Goal: Task Accomplishment & Management: Manage account settings

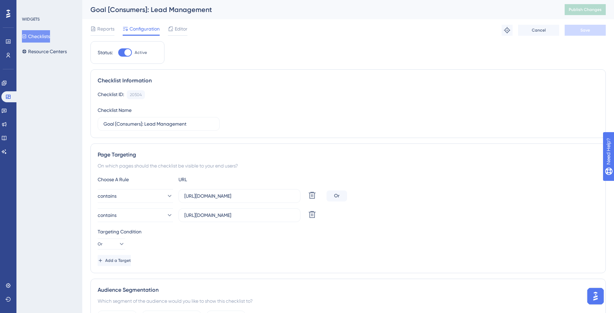
click at [39, 38] on button "Checklists" at bounding box center [36, 36] width 28 height 12
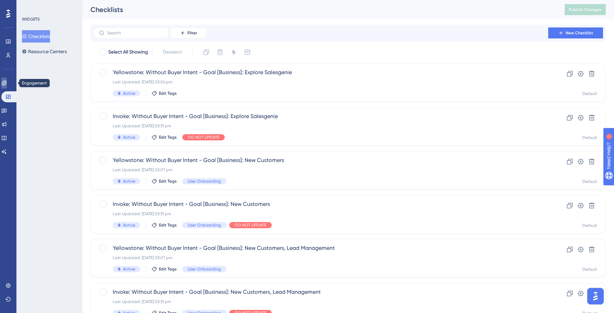
click at [4, 84] on link at bounding box center [3, 82] width 5 height 11
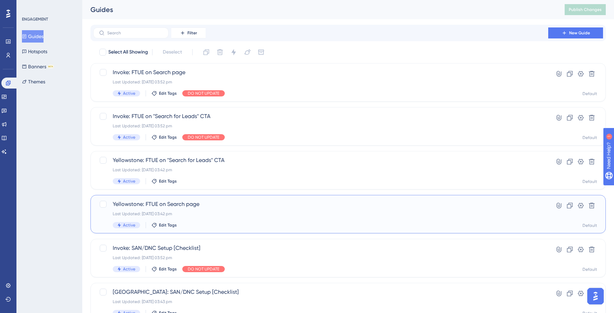
click at [189, 212] on div "Last Updated: [DATE] 03:42 pm" at bounding box center [321, 213] width 416 height 5
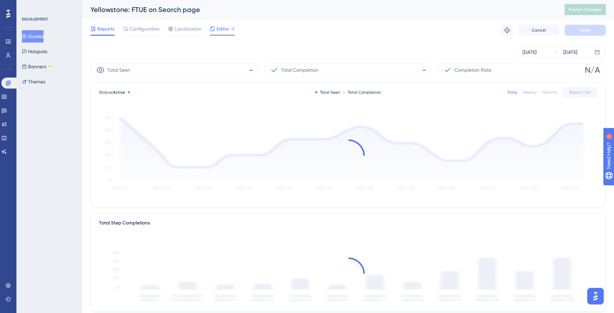
click at [223, 29] on span "Editor" at bounding box center [223, 29] width 13 height 8
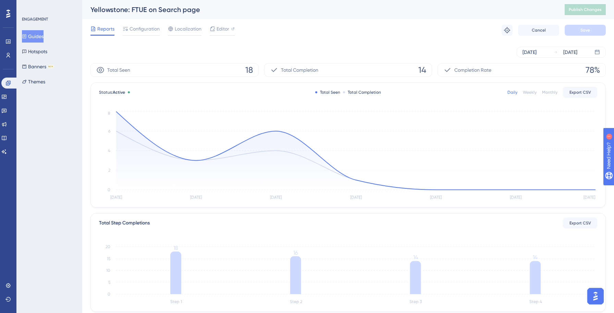
click at [37, 40] on button "Guides" at bounding box center [33, 36] width 22 height 12
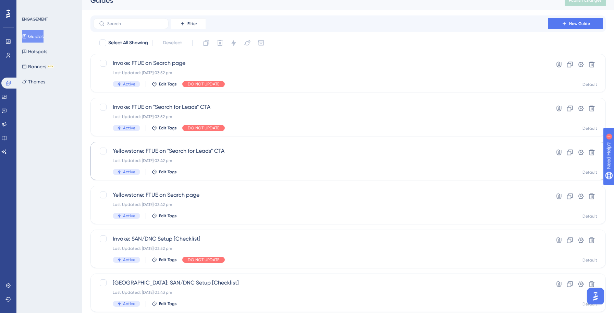
scroll to position [10, 0]
click at [41, 65] on button "Banners BETA" at bounding box center [38, 66] width 32 height 12
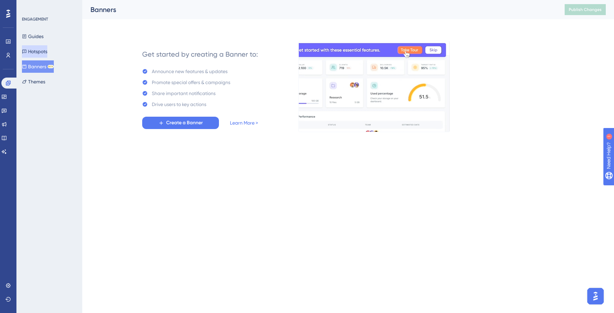
click at [44, 51] on button "Hotspots" at bounding box center [34, 51] width 25 height 12
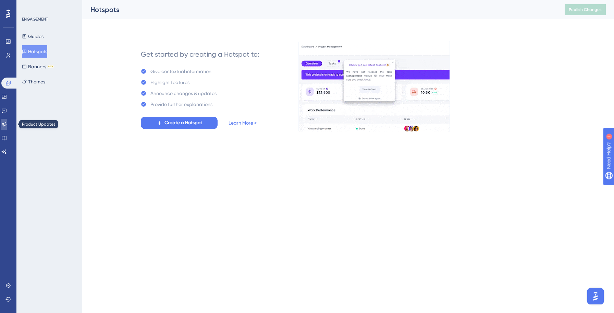
click at [5, 123] on icon at bounding box center [3, 123] width 5 height 5
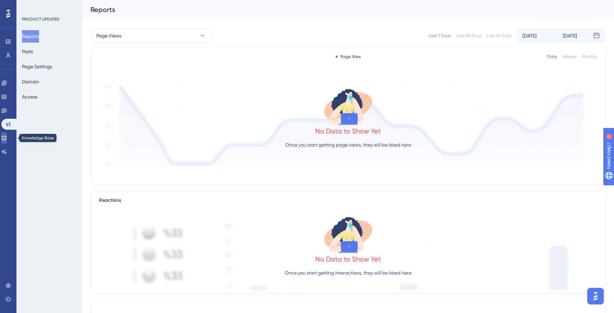
click at [5, 139] on link at bounding box center [3, 137] width 5 height 11
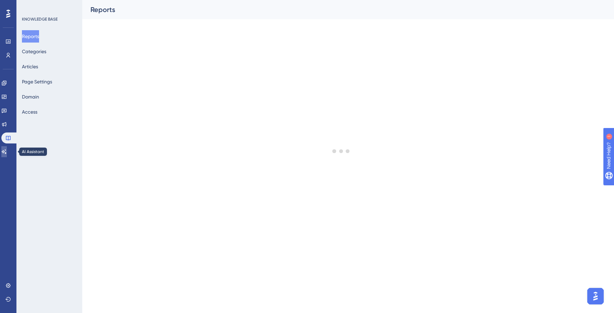
click at [7, 152] on icon at bounding box center [3, 151] width 5 height 5
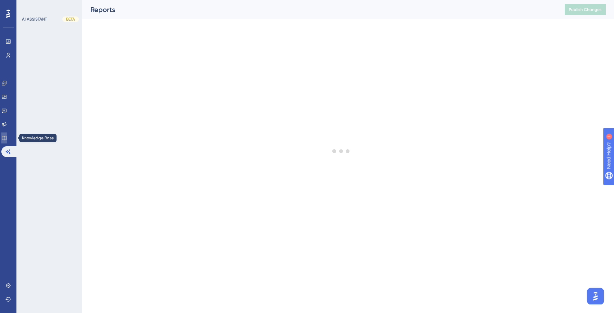
click at [82, 30] on div "Performance Users Engagement Widgets Feedback Product Updates Knowledge Base AI…" at bounding box center [348, 15] width 532 height 30
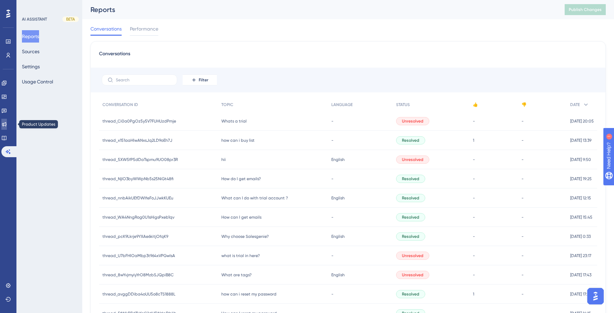
click at [7, 126] on icon at bounding box center [3, 123] width 5 height 5
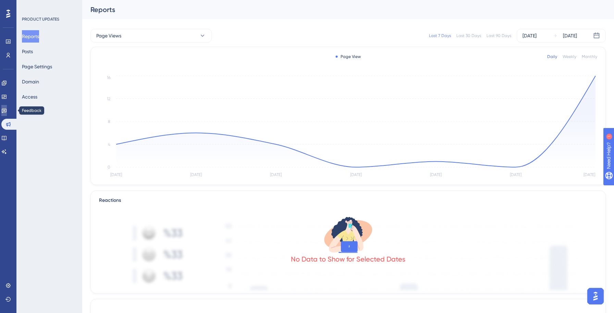
click at [6, 113] on link at bounding box center [3, 110] width 5 height 11
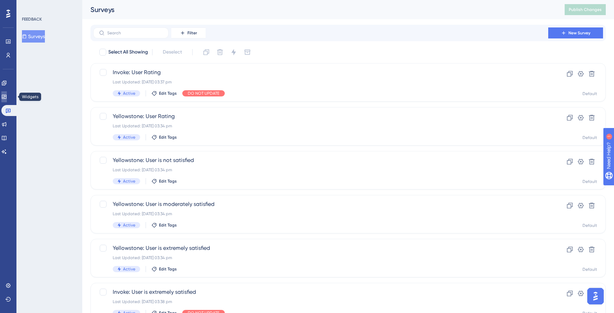
click at [7, 99] on link at bounding box center [3, 96] width 5 height 11
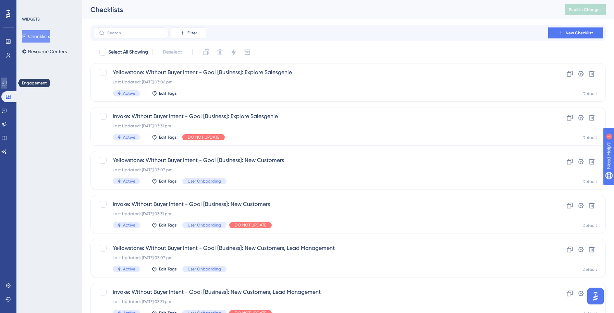
click at [6, 86] on link at bounding box center [3, 82] width 5 height 11
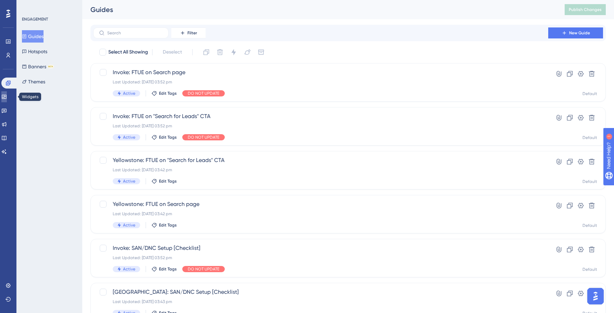
click at [7, 97] on icon at bounding box center [3, 96] width 5 height 5
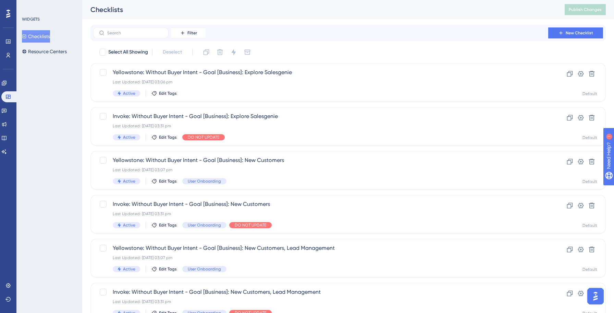
click at [3, 146] on assistant "AI Assistant" at bounding box center [8, 151] width 14 height 11
click at [6, 151] on icon at bounding box center [4, 151] width 5 height 4
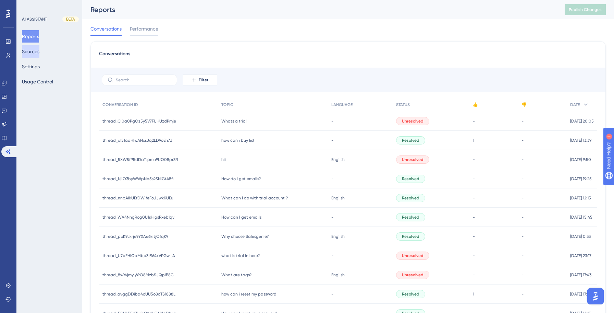
click at [35, 53] on button "Sources" at bounding box center [30, 51] width 17 height 12
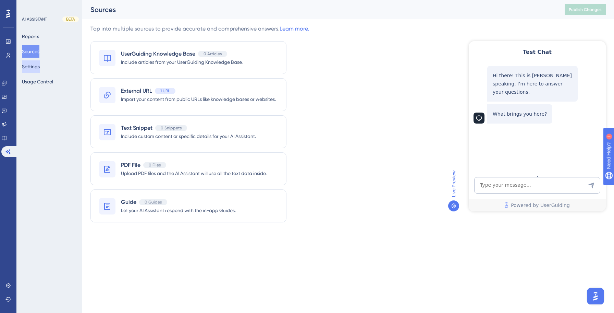
click at [36, 68] on button "Settings" at bounding box center [31, 66] width 18 height 12
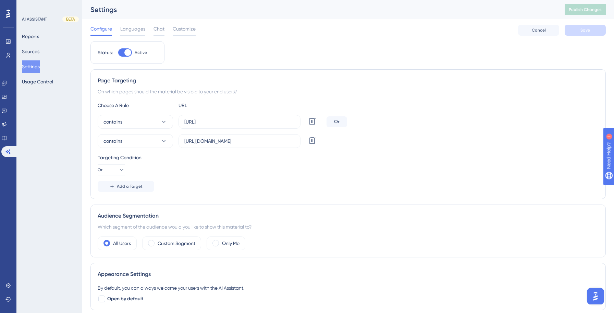
click at [126, 51] on div at bounding box center [127, 52] width 7 height 7
click at [118, 52] on input "Active" at bounding box center [118, 52] width 0 height 0
checkbox input "false"
click at [585, 32] on span "Save" at bounding box center [586, 29] width 10 height 5
click at [589, 7] on span "Publish Changes" at bounding box center [585, 9] width 33 height 5
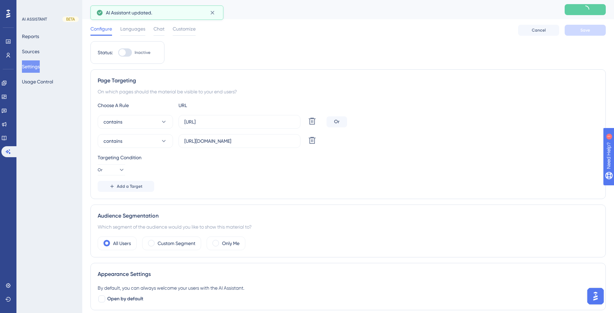
click at [34, 65] on button "Settings" at bounding box center [31, 66] width 18 height 12
click at [7, 141] on link at bounding box center [3, 137] width 5 height 11
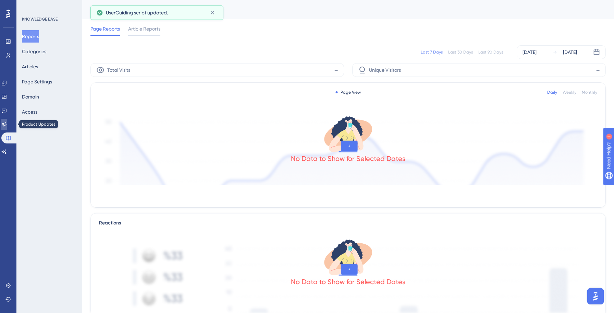
click at [7, 125] on icon at bounding box center [4, 124] width 4 height 4
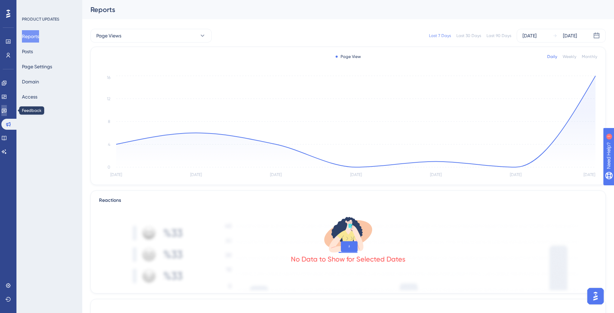
click at [7, 112] on icon at bounding box center [4, 111] width 5 height 4
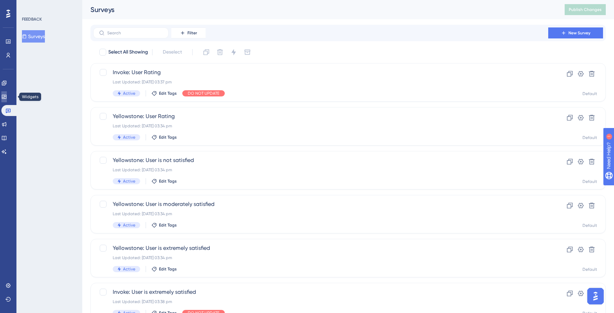
click at [7, 99] on icon at bounding box center [3, 96] width 5 height 5
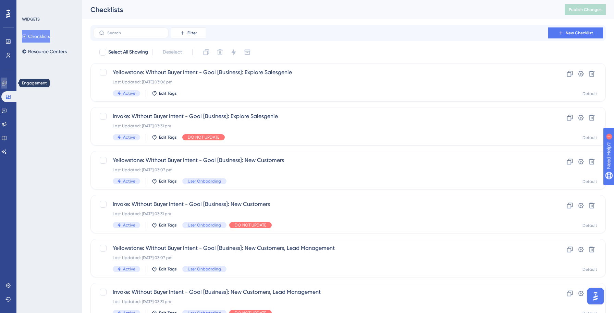
click at [6, 85] on icon at bounding box center [4, 83] width 4 height 4
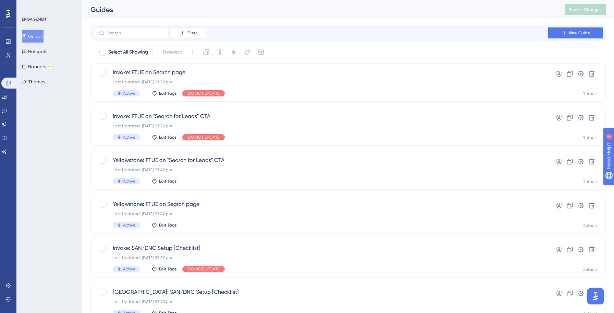
click at [32, 37] on button "Guides" at bounding box center [33, 36] width 22 height 12
click at [7, 97] on icon at bounding box center [3, 96] width 5 height 5
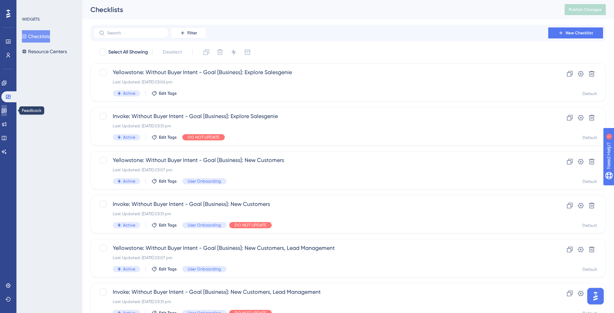
click at [7, 110] on icon at bounding box center [3, 110] width 5 height 5
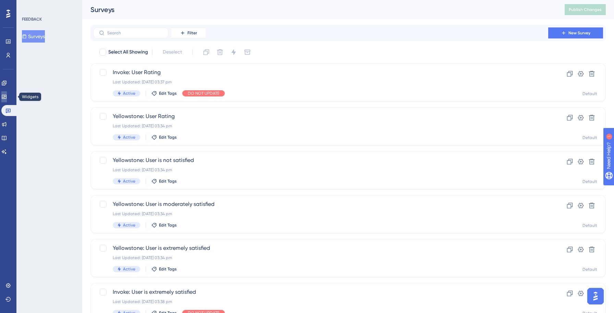
click at [7, 98] on icon at bounding box center [3, 96] width 5 height 5
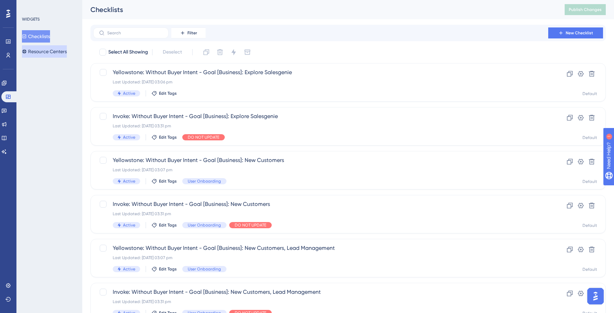
click at [40, 52] on button "Resource Centers" at bounding box center [44, 51] width 45 height 12
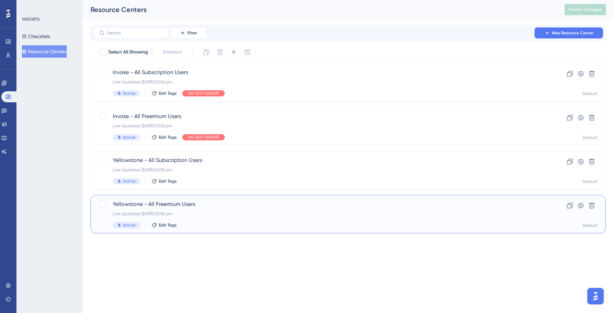
click at [173, 215] on div "Last Updated: [DATE] 02:55 pm" at bounding box center [321, 213] width 416 height 5
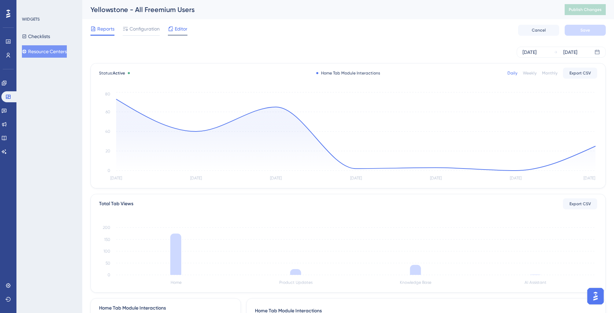
click at [178, 28] on span "Editor" at bounding box center [181, 29] width 13 height 8
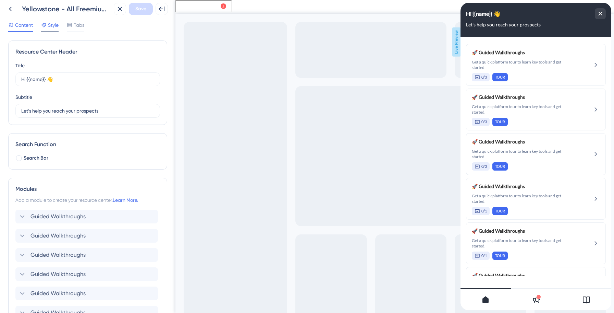
click at [53, 27] on span "Style" at bounding box center [53, 25] width 11 height 8
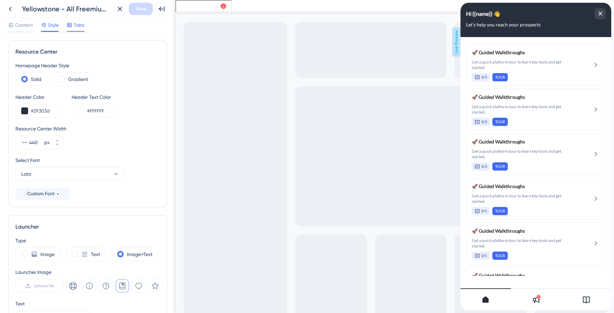
click at [73, 27] on div "Tabs" at bounding box center [75, 25] width 17 height 8
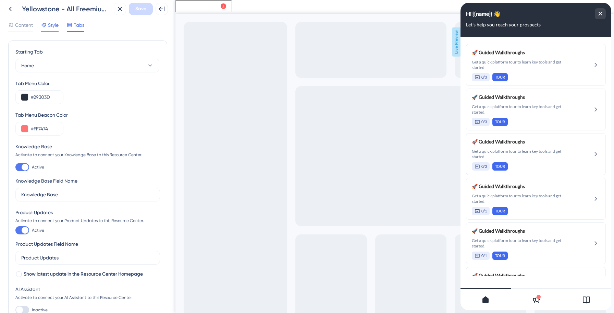
click at [48, 25] on span "Style" at bounding box center [53, 25] width 11 height 8
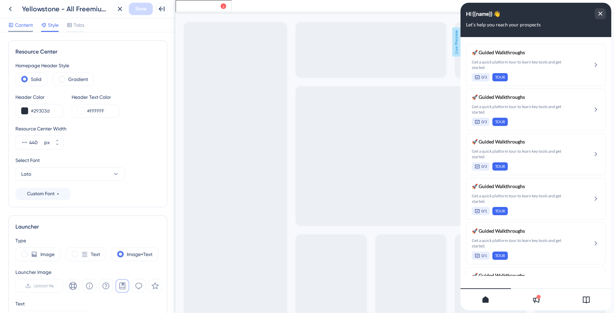
click at [25, 23] on span "Content" at bounding box center [24, 25] width 18 height 8
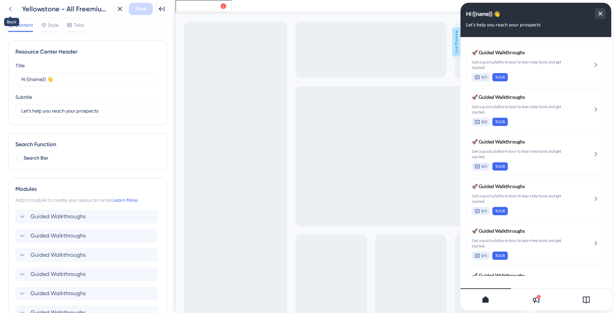
click at [11, 11] on icon at bounding box center [10, 9] width 8 height 8
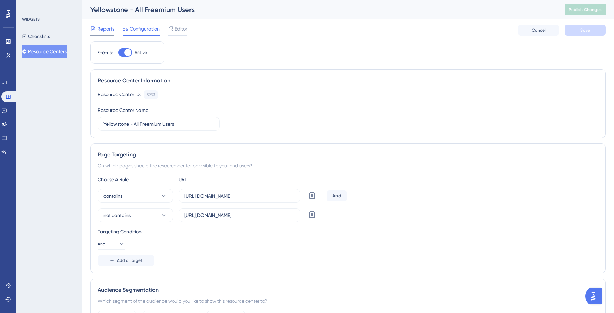
click at [105, 26] on span "Reports" at bounding box center [105, 29] width 17 height 8
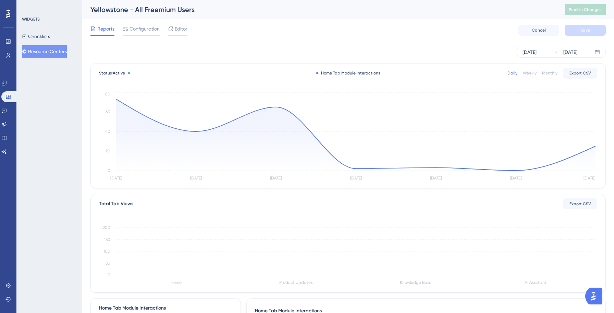
click at [60, 55] on button "Resource Centers" at bounding box center [44, 51] width 45 height 12
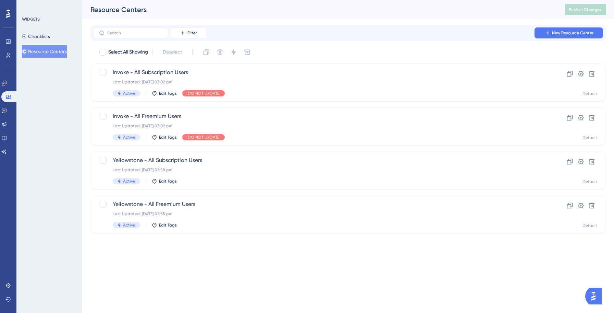
click at [57, 113] on div "WIDGETS Checklists Resource Centers" at bounding box center [49, 156] width 66 height 313
click at [6, 85] on icon at bounding box center [4, 83] width 4 height 4
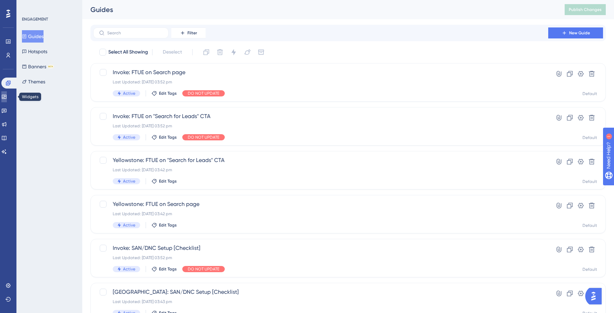
click at [7, 97] on icon at bounding box center [3, 96] width 5 height 5
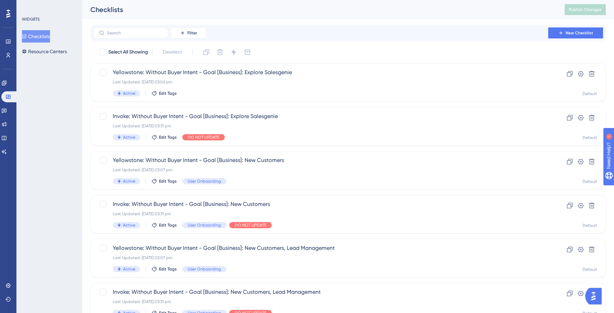
click at [43, 97] on div "WIDGETS Checklists Resource Centers" at bounding box center [49, 156] width 66 height 313
click at [3, 109] on link at bounding box center [3, 110] width 5 height 11
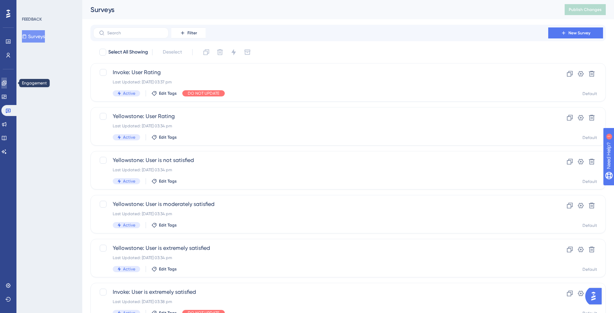
click at [7, 79] on link at bounding box center [3, 82] width 5 height 11
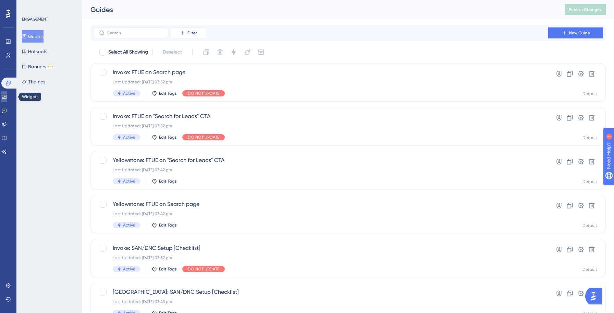
click at [7, 95] on link at bounding box center [3, 96] width 5 height 11
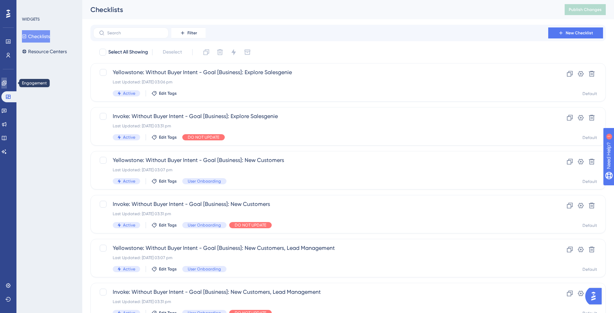
click at [7, 87] on link at bounding box center [3, 82] width 5 height 11
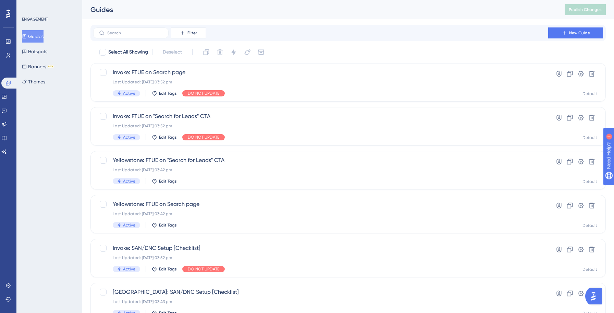
click at [35, 38] on button "Guides" at bounding box center [33, 36] width 22 height 12
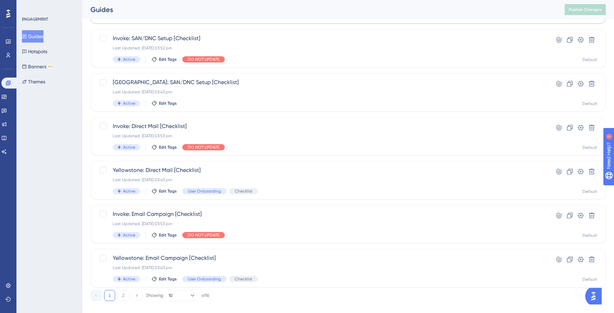
scroll to position [219, 0]
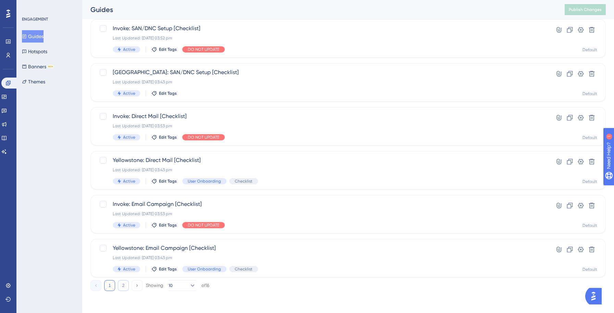
click at [126, 283] on button "2" at bounding box center [123, 285] width 11 height 11
click at [109, 286] on button "1" at bounding box center [109, 285] width 11 height 11
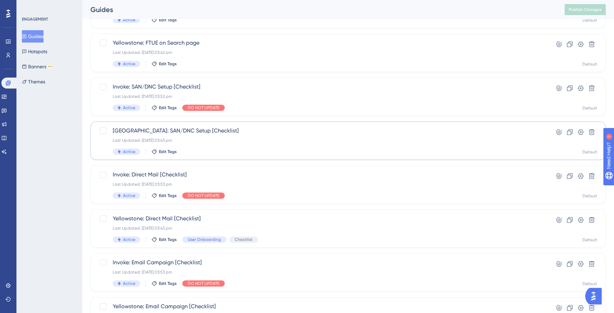
scroll to position [219, 0]
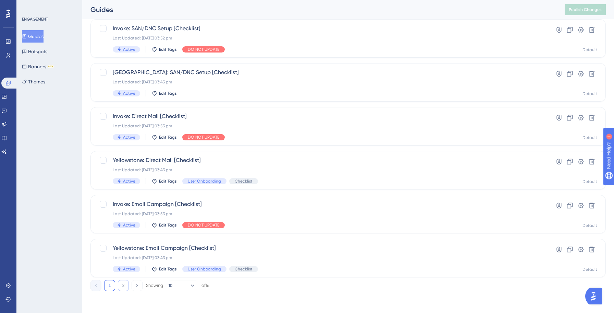
click at [122, 287] on button "2" at bounding box center [123, 285] width 11 height 11
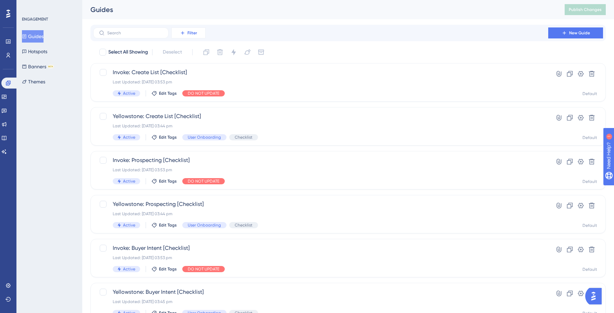
click at [180, 35] on button "Filter" at bounding box center [188, 32] width 34 height 11
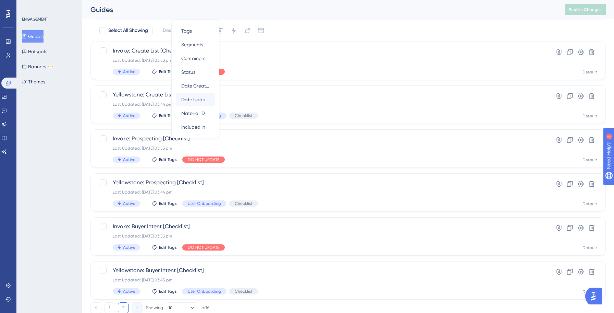
scroll to position [21, 0]
click at [354, 22] on div "Filter Tags Tags Segments Segments Containers Containers Status Status Date Cre…" at bounding box center [349, 158] width 516 height 310
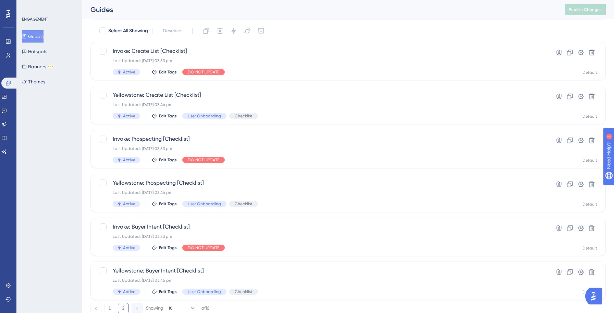
scroll to position [0, 0]
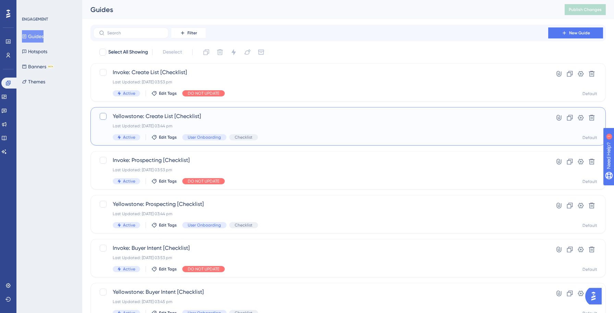
click at [102, 117] on div at bounding box center [103, 116] width 7 height 7
click at [302, 52] on div "Select All Showing Deselect (1) Clone Delete Change Status Change Theme Switch …" at bounding box center [352, 52] width 507 height 11
click at [105, 116] on div at bounding box center [103, 116] width 7 height 7
checkbox input "false"
click at [51, 134] on div "ENGAGEMENT Guides Hotspots Banners BETA Themes" at bounding box center [49, 156] width 66 height 313
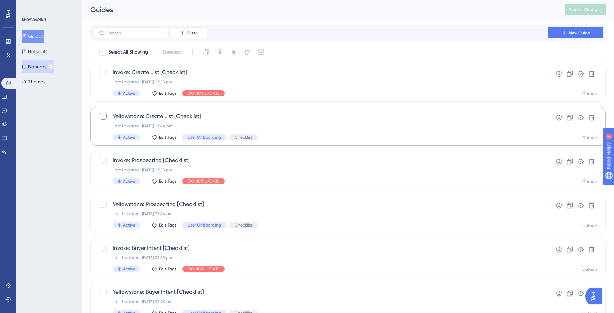
click at [45, 69] on button "Banners BETA" at bounding box center [38, 66] width 32 height 12
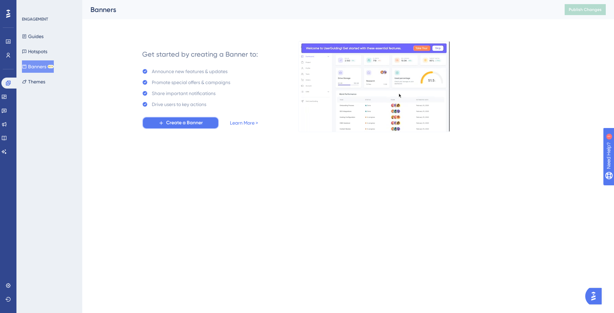
click at [194, 119] on span "Create a Banner" at bounding box center [184, 123] width 37 height 8
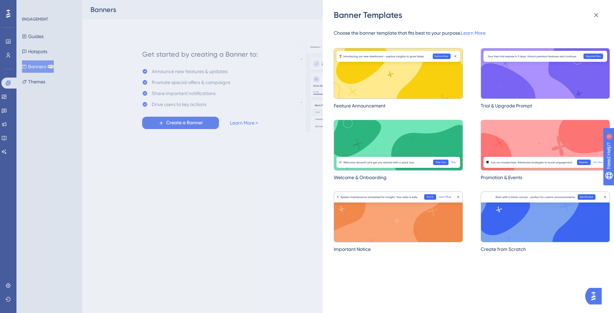
click at [159, 185] on div "Banner Templates Choose the banner template that fits best to your purpose. Lea…" at bounding box center [307, 156] width 614 height 313
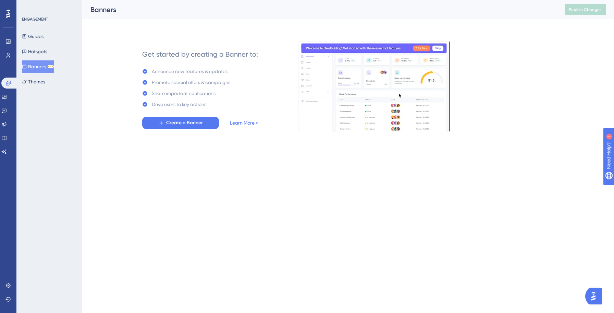
click at [35, 65] on button "Banners BETA" at bounding box center [38, 66] width 32 height 12
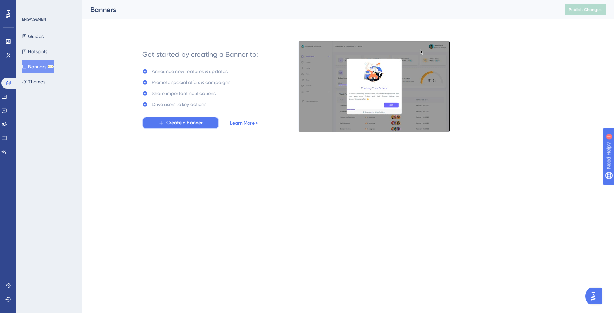
click at [177, 127] on button "Create a Banner" at bounding box center [180, 123] width 77 height 12
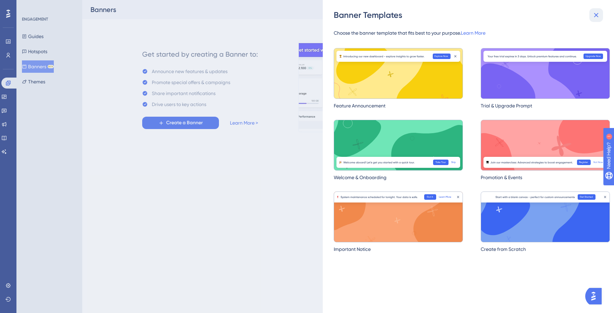
click at [597, 16] on icon at bounding box center [596, 15] width 8 height 8
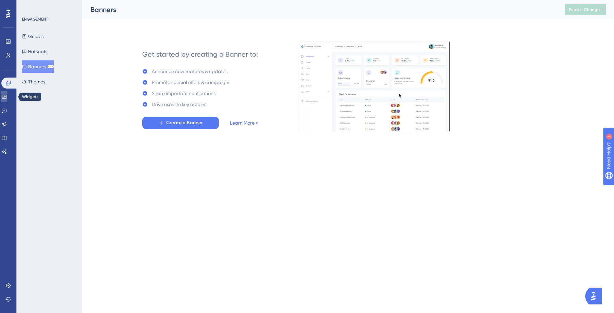
click at [7, 97] on icon at bounding box center [3, 96] width 5 height 5
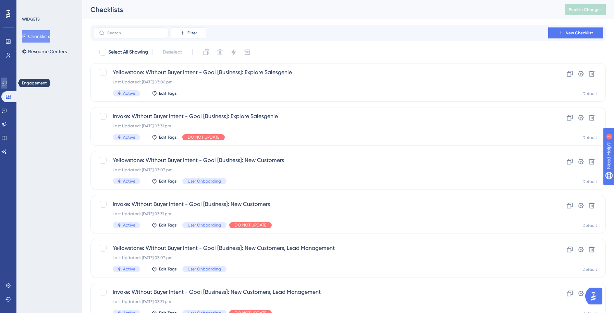
click at [7, 81] on link at bounding box center [3, 82] width 5 height 11
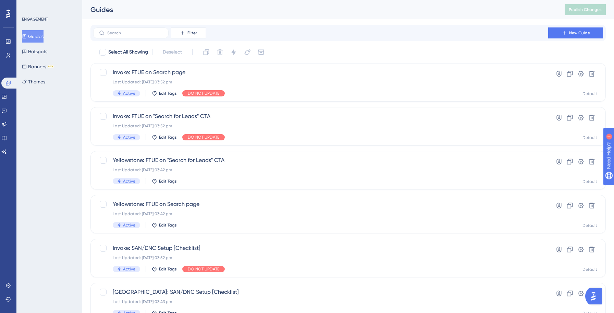
click at [44, 37] on button "Guides" at bounding box center [33, 36] width 22 height 12
click at [120, 30] on label at bounding box center [130, 32] width 75 height 11
click at [120, 31] on input "text" at bounding box center [135, 33] width 56 height 5
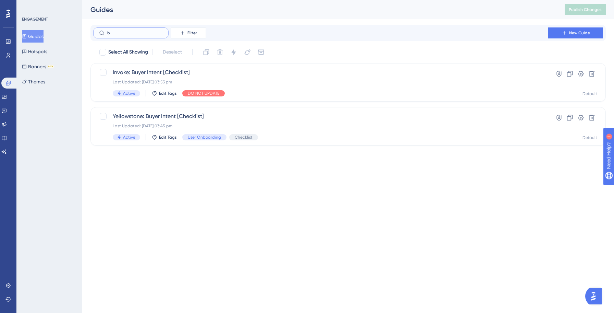
type input "be"
checkbox input "true"
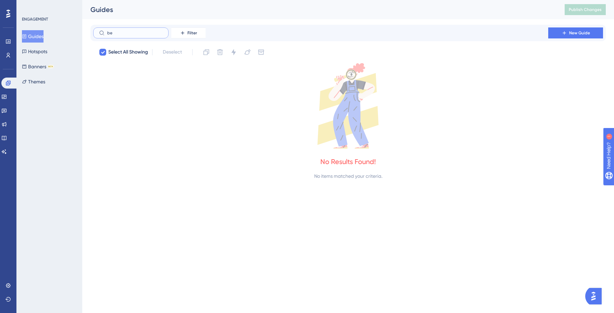
type input "b"
checkbox input "false"
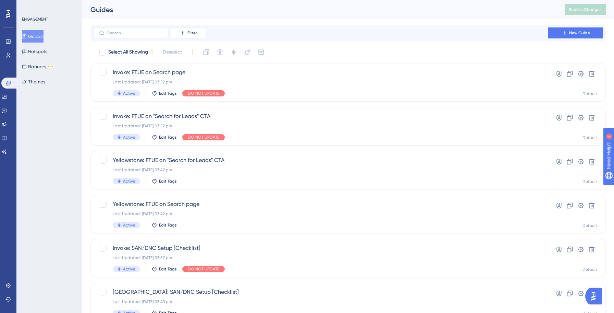
click at [345, 41] on div "Filter New Guide Select All Showing Deselect Invoke: FTUE on Search page Last U…" at bounding box center [349, 268] width 516 height 486
click at [7, 124] on icon at bounding box center [3, 123] width 5 height 5
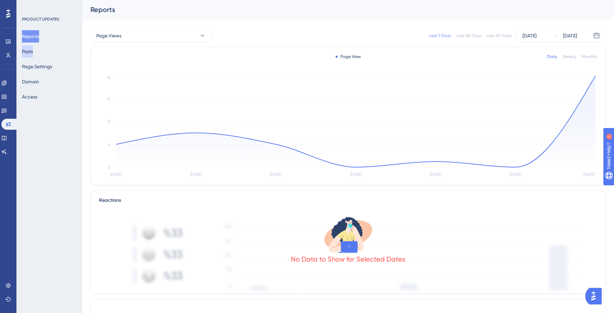
click at [33, 49] on button "Posts" at bounding box center [27, 51] width 11 height 12
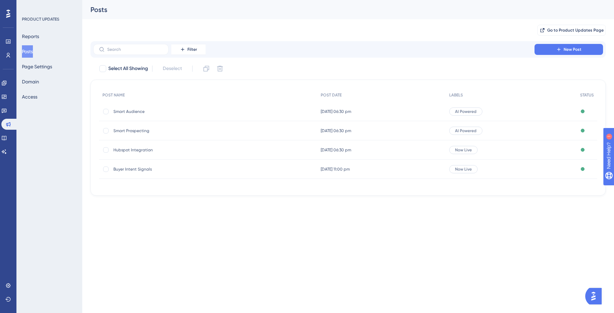
click at [287, 217] on html "Performance Users Engagement Widgets Feedback Product Updates Knowledge Base AI…" at bounding box center [307, 108] width 614 height 217
click at [343, 57] on div "Filter New Post" at bounding box center [349, 49] width 516 height 16
click at [45, 64] on button "Page Settings" at bounding box center [37, 66] width 30 height 12
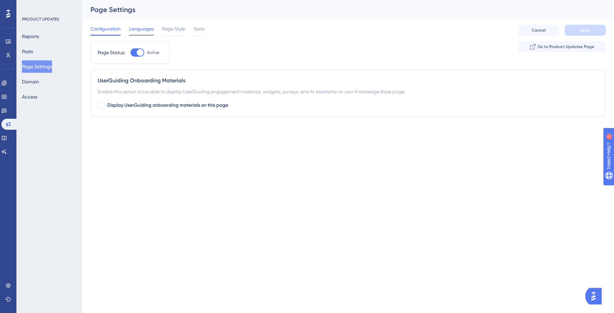
click at [135, 29] on span "Languages" at bounding box center [141, 29] width 25 height 8
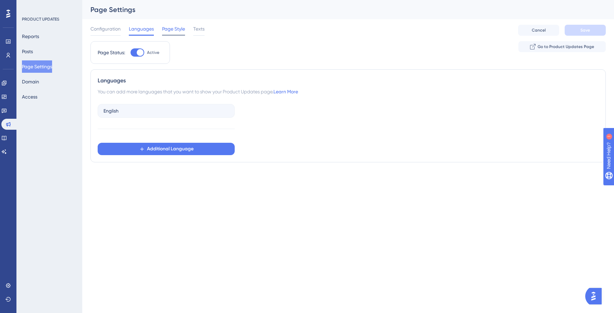
click at [174, 29] on span "Page Style" at bounding box center [173, 29] width 23 height 8
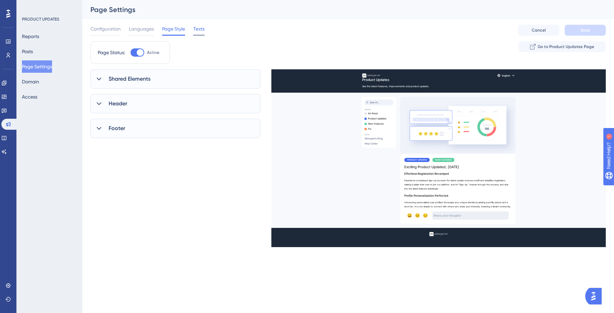
click at [203, 30] on span "Texts" at bounding box center [198, 29] width 11 height 8
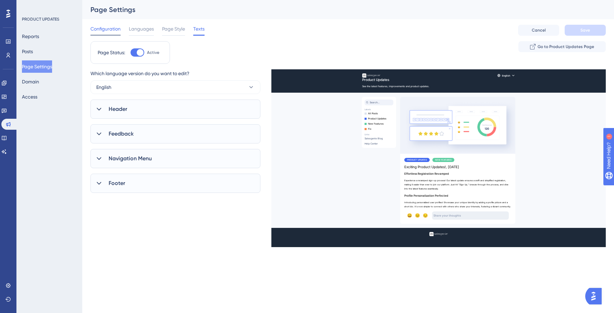
click at [115, 32] on span "Configuration" at bounding box center [106, 29] width 30 height 8
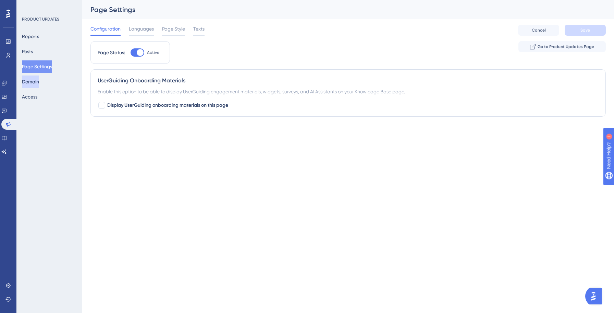
click at [32, 86] on button "Domain" at bounding box center [30, 81] width 17 height 12
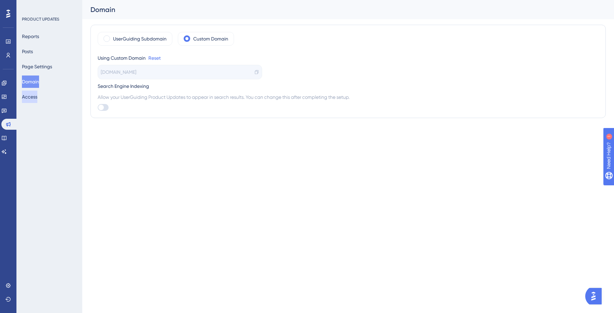
click at [33, 95] on button "Access" at bounding box center [29, 97] width 15 height 12
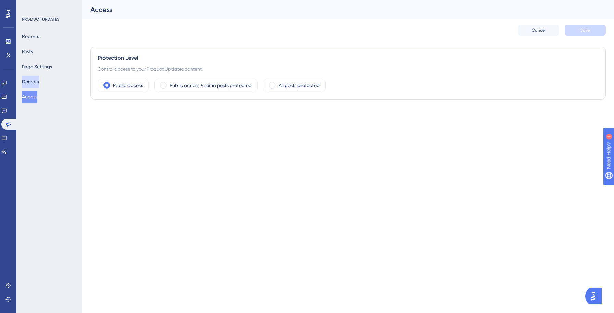
click at [35, 82] on button "Domain" at bounding box center [30, 81] width 17 height 12
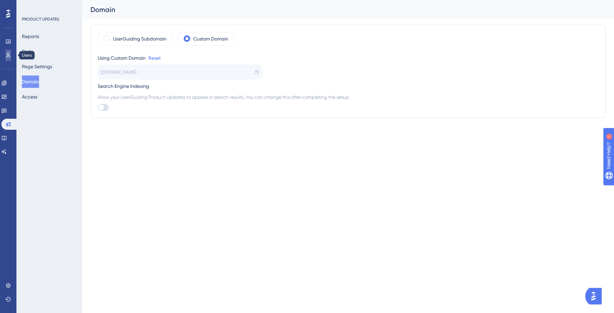
click at [7, 57] on icon at bounding box center [7, 54] width 5 height 5
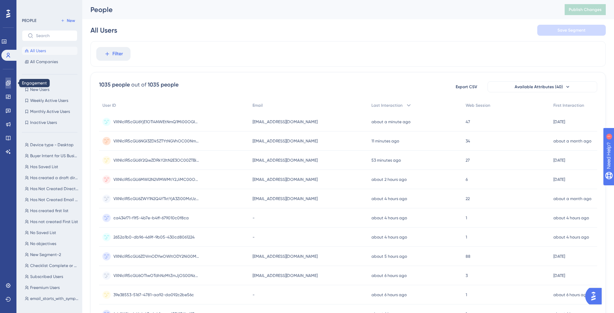
click at [9, 79] on link at bounding box center [7, 82] width 5 height 11
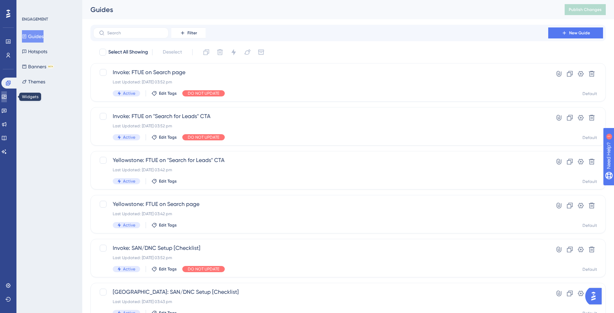
click at [7, 93] on link at bounding box center [3, 96] width 5 height 11
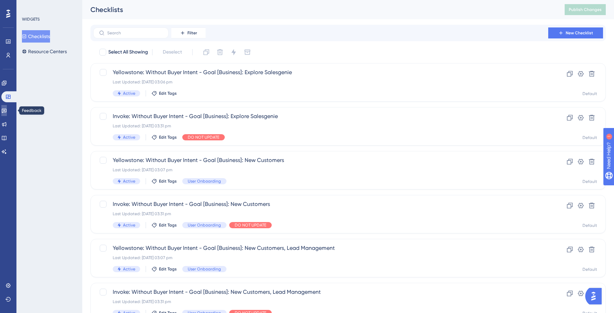
click at [7, 107] on link at bounding box center [3, 110] width 5 height 11
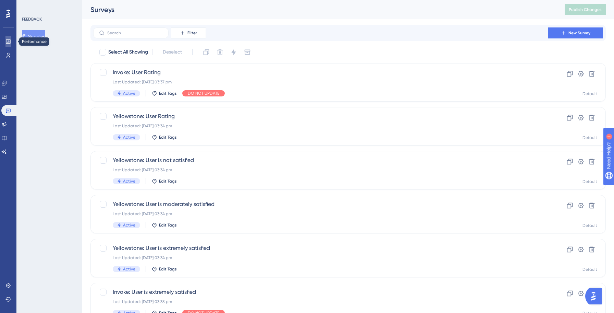
click at [11, 40] on link at bounding box center [7, 41] width 5 height 11
